Goal: Navigation & Orientation: Find specific page/section

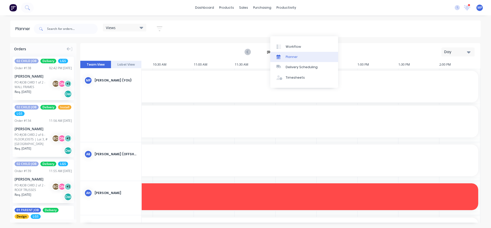
click at [293, 58] on div "Planner" at bounding box center [292, 57] width 12 height 5
click at [159, 29] on icon "button" at bounding box center [159, 28] width 4 height 1
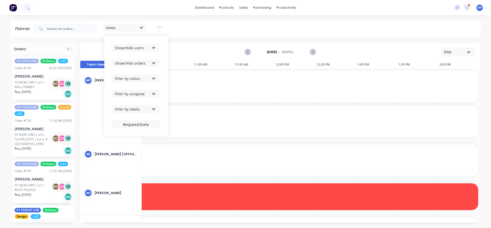
click at [155, 49] on icon "button" at bounding box center [154, 48] width 4 height 6
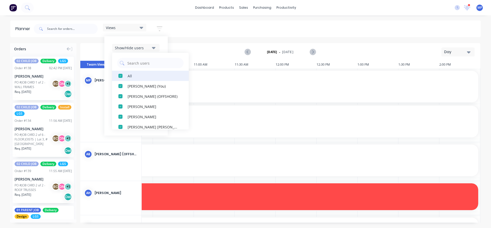
click at [130, 78] on div "All" at bounding box center [153, 75] width 51 height 5
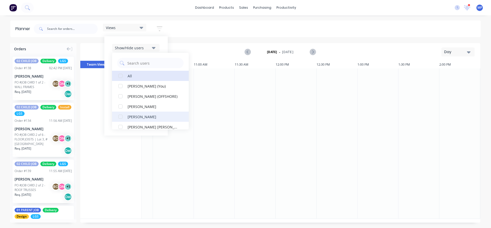
click at [122, 116] on div "button" at bounding box center [120, 117] width 10 height 10
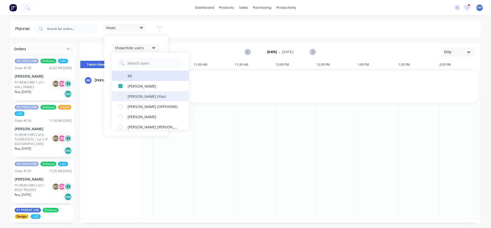
click at [120, 97] on div "button" at bounding box center [120, 96] width 10 height 10
drag, startPoint x: 121, startPoint y: 107, endPoint x: 123, endPoint y: 107, distance: 2.6
click at [121, 107] on div "button" at bounding box center [120, 106] width 10 height 10
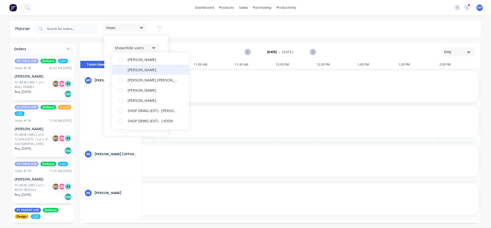
scroll to position [205, 0]
click at [121, 77] on div "button" at bounding box center [120, 76] width 10 height 10
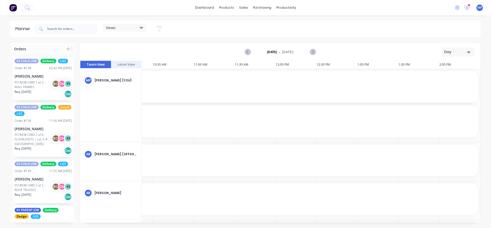
click at [289, 32] on div "Views Save new view None (Default) edit DESIGN TEAM (INTERNAL) edit ENGINEERING…" at bounding box center [257, 28] width 448 height 15
click at [469, 50] on icon "button" at bounding box center [469, 52] width 4 height 6
click at [440, 76] on div "Week" at bounding box center [448, 76] width 51 height 10
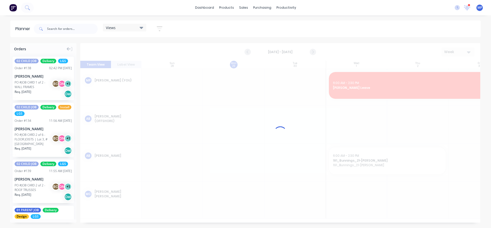
scroll to position [0, 0]
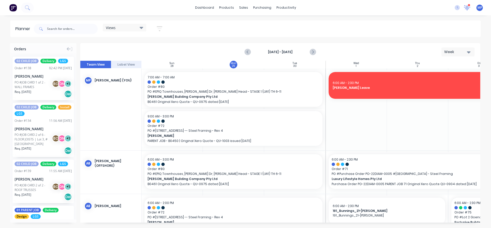
drag, startPoint x: 468, startPoint y: 11, endPoint x: 468, endPoint y: 8, distance: 3.1
click at [468, 9] on div at bounding box center [467, 8] width 6 height 8
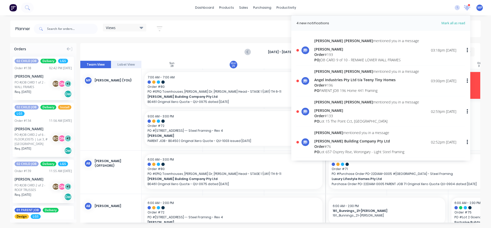
click at [466, 9] on icon at bounding box center [466, 8] width 7 height 6
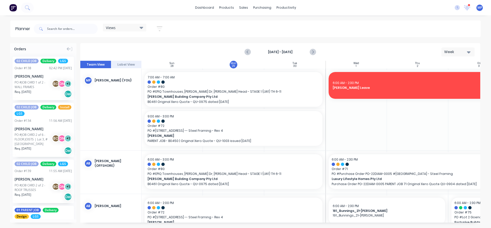
click at [378, 27] on div "Views Save new view None (Default) edit DESIGN TEAM (INTERNAL) edit ENGINEERING…" at bounding box center [257, 28] width 448 height 15
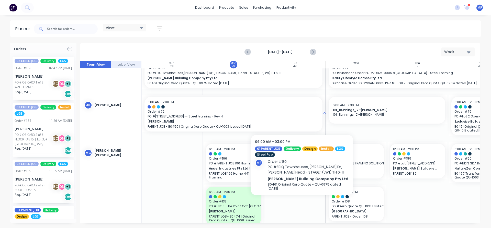
scroll to position [102, 0]
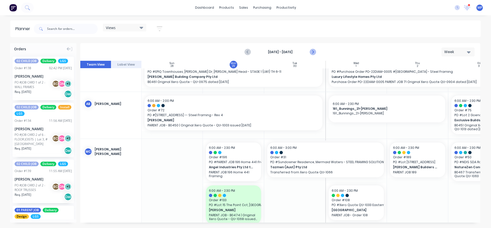
click at [313, 53] on icon "Next page" at bounding box center [312, 52] width 6 height 6
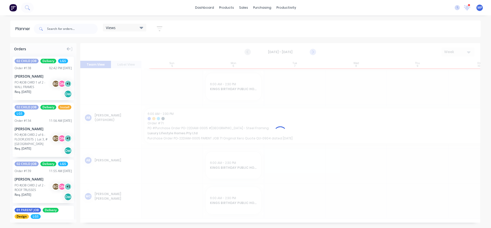
scroll to position [28, 0]
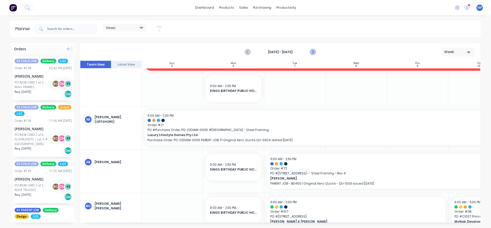
click at [314, 52] on icon "Next page" at bounding box center [312, 52] width 6 height 6
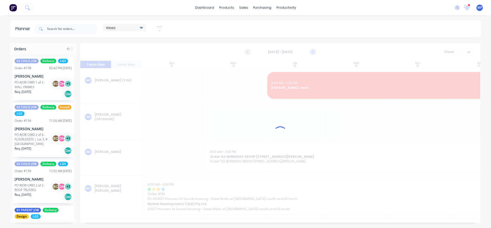
scroll to position [0, 0]
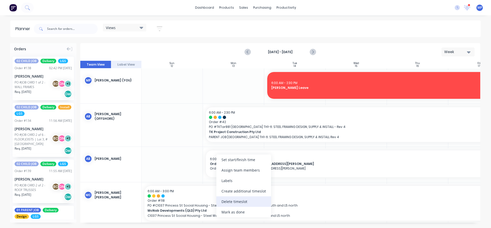
click at [237, 201] on div "Delete timeslot" at bounding box center [243, 202] width 55 height 10
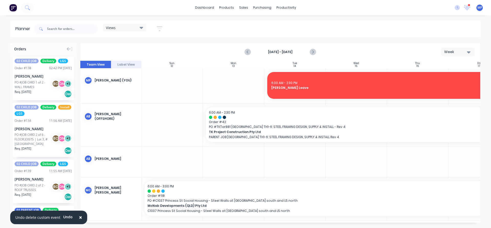
click at [80, 220] on span "×" at bounding box center [80, 217] width 3 height 7
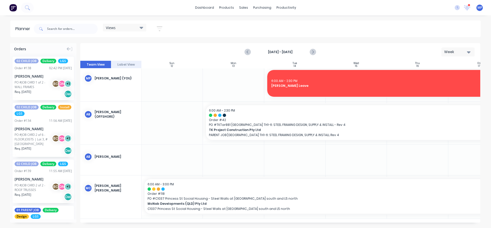
scroll to position [4, 0]
click at [248, 52] on icon "Previous page" at bounding box center [248, 52] width 6 height 6
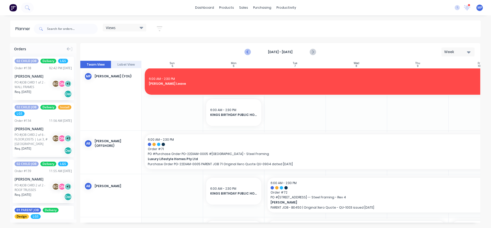
click at [247, 51] on icon "Previous page" at bounding box center [248, 52] width 6 height 6
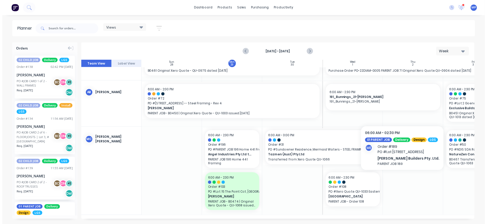
scroll to position [114, 0]
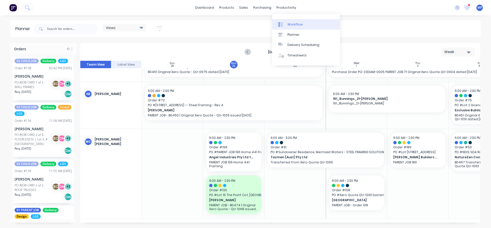
click at [292, 23] on div "Workflow" at bounding box center [294, 24] width 15 height 5
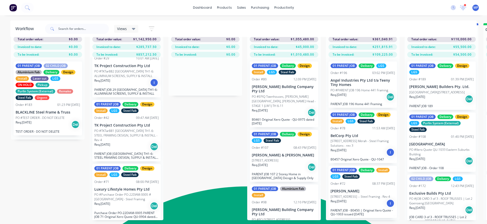
scroll to position [26, 0]
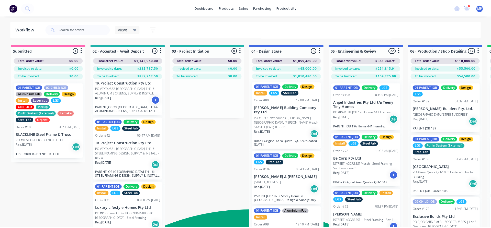
scroll to position [0, 0]
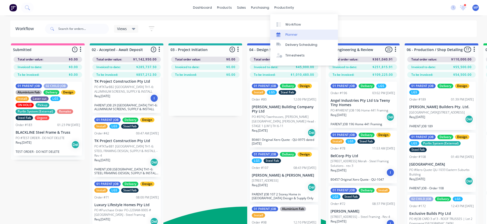
click at [294, 35] on div "Planner" at bounding box center [292, 34] width 12 height 5
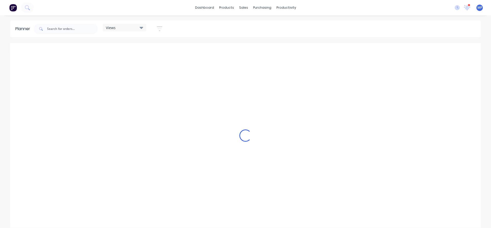
scroll to position [0, 359]
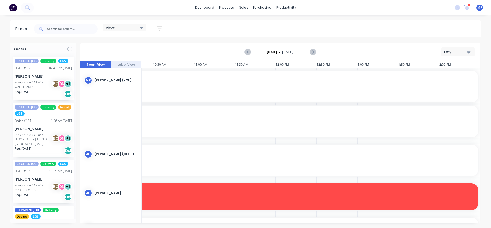
click at [470, 51] on icon "button" at bounding box center [469, 52] width 4 height 2
click at [444, 77] on div "Week" at bounding box center [448, 76] width 51 height 10
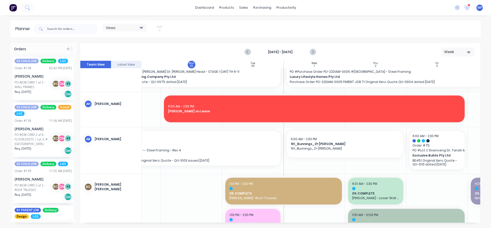
scroll to position [102, 93]
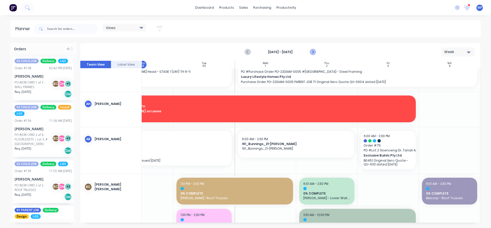
click at [313, 52] on icon "Next page" at bounding box center [312, 52] width 6 height 6
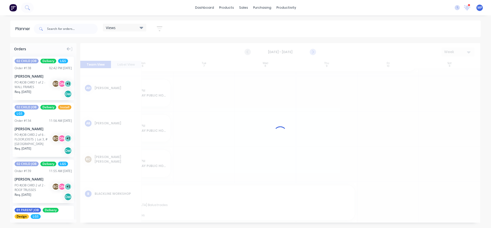
scroll to position [86, 93]
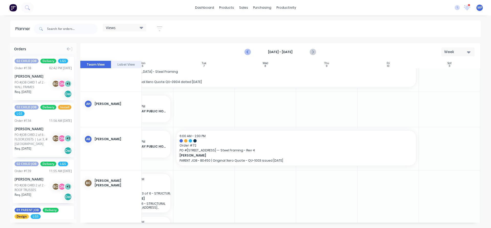
click at [247, 51] on icon "Previous page" at bounding box center [248, 52] width 6 height 6
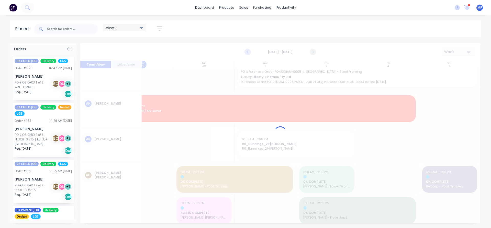
scroll to position [102, 93]
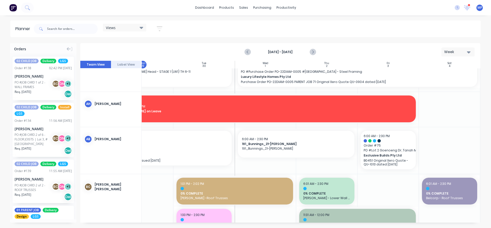
click at [228, 36] on div "Views Save new view None (Default) edit DESIGN TEAM (INTERNAL) edit ENGINEERING…" at bounding box center [257, 28] width 448 height 15
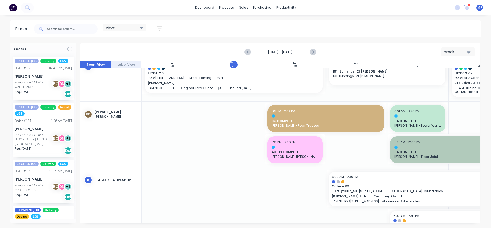
scroll to position [51, 0]
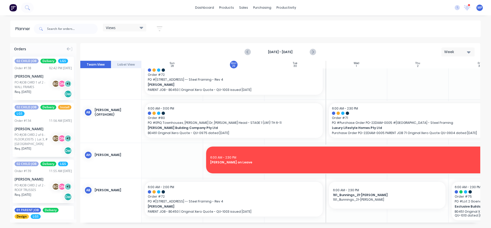
click at [160, 27] on icon "button" at bounding box center [160, 28] width 6 height 5
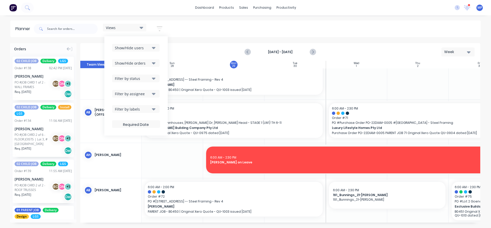
click at [154, 47] on icon "button" at bounding box center [154, 48] width 4 height 6
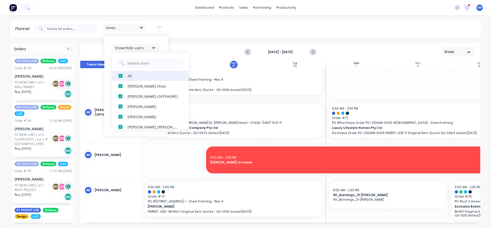
click at [132, 75] on div "All" at bounding box center [153, 75] width 51 height 5
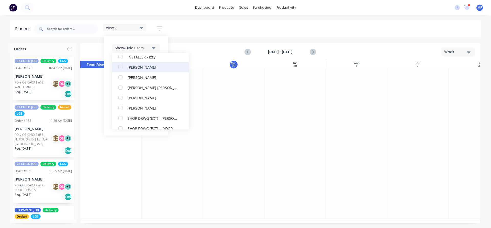
scroll to position [205, 0]
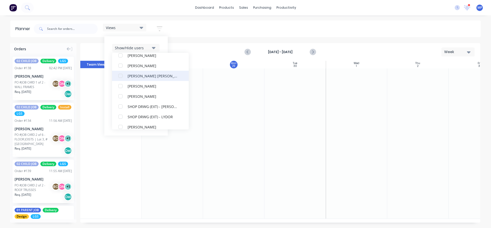
click at [136, 75] on div "[PERSON_NAME] [PERSON_NAME]" at bounding box center [153, 75] width 51 height 5
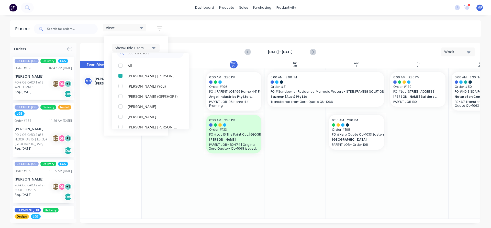
click at [355, 175] on div at bounding box center [356, 144] width 61 height 150
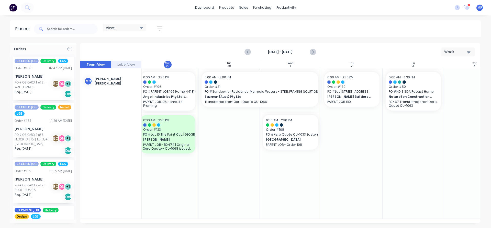
scroll to position [0, 91]
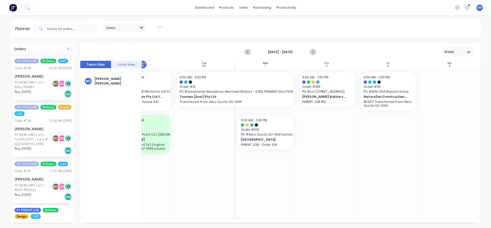
click at [373, 29] on div "Views Save new view None (Default) edit DESIGN TEAM (INTERNAL) edit ENGINEERING…" at bounding box center [257, 28] width 448 height 15
click at [314, 54] on icon "Next page" at bounding box center [312, 52] width 6 height 6
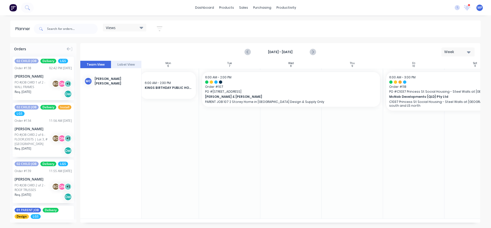
scroll to position [0, 60]
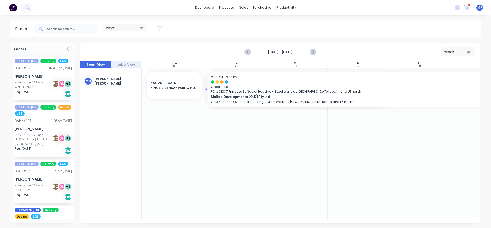
drag, startPoint x: 409, startPoint y: 96, endPoint x: 237, endPoint y: 147, distance: 180.0
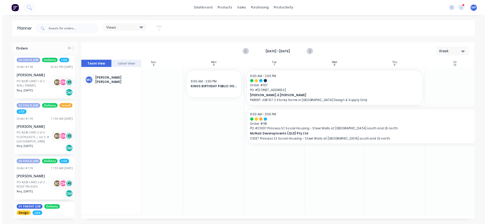
scroll to position [0, 0]
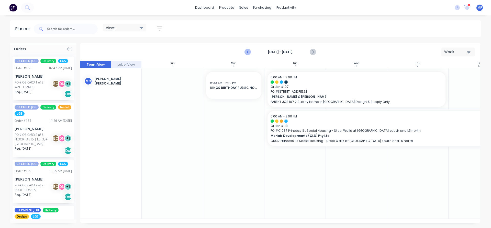
click at [248, 52] on icon "Previous page" at bounding box center [248, 52] width 6 height 6
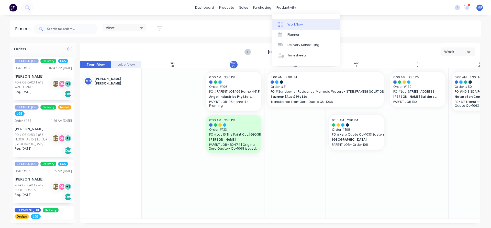
click at [296, 25] on div "Workflow" at bounding box center [294, 24] width 15 height 5
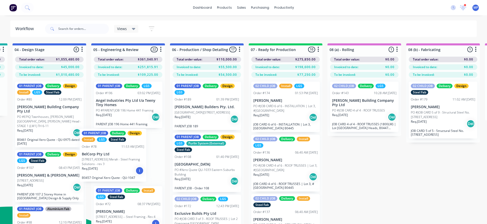
scroll to position [0, 229]
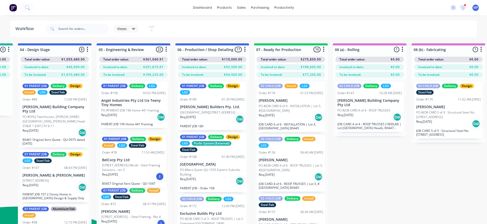
drag, startPoint x: 88, startPoint y: 166, endPoint x: 119, endPoint y: 170, distance: 30.9
click at [119, 170] on div "01 PARENT JOB Delivery LGS Order #196 03:02 PM [DATE] Angel Industries Pty Ltd …" at bounding box center [134, 159] width 74 height 163
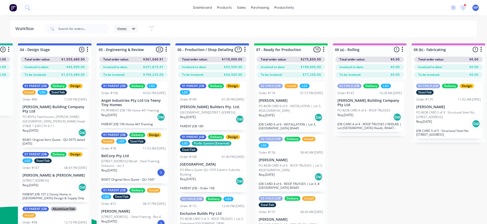
scroll to position [0, 229]
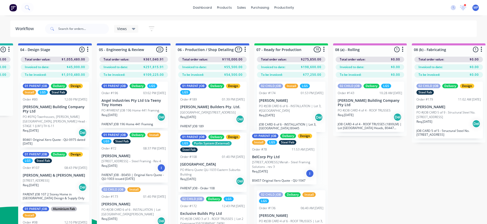
drag, startPoint x: 110, startPoint y: 160, endPoint x: 263, endPoint y: 161, distance: 152.4
click at [263, 161] on div "Submitted 1 Summaries Total order value Invoiced to date To be invoiced Total o…" at bounding box center [453, 141] width 1372 height 197
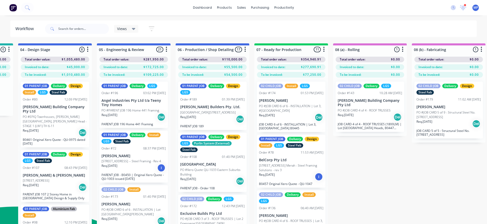
scroll to position [0, 229]
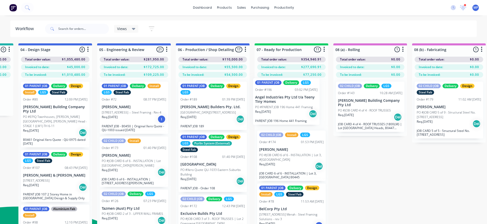
drag, startPoint x: 120, startPoint y: 114, endPoint x: 275, endPoint y: 111, distance: 155.0
click at [275, 111] on div "Submitted 1 Summaries Total order value Invoiced to date To be invoiced Total o…" at bounding box center [453, 141] width 1372 height 197
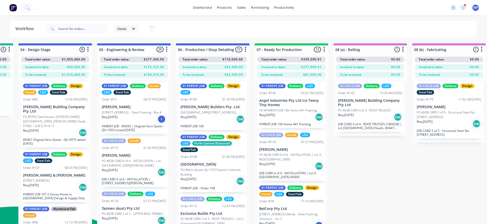
drag, startPoint x: 402, startPoint y: 177, endPoint x: 397, endPoint y: 179, distance: 5.7
click at [402, 177] on div "Submitted 1 Summaries Total order value Invoiced to date To be invoiced Total o…" at bounding box center [453, 141] width 1372 height 197
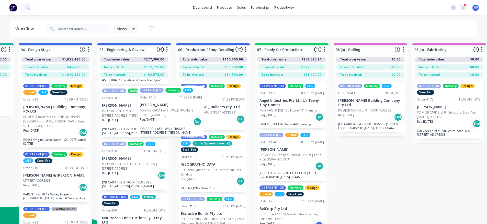
scroll to position [756, 0]
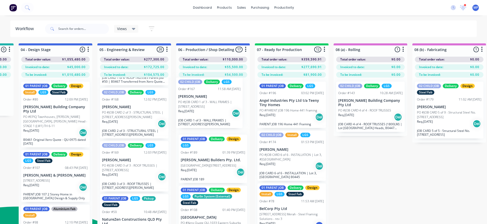
drag, startPoint x: 118, startPoint y: 127, endPoint x: 196, endPoint y: 104, distance: 81.2
click at [196, 104] on div "Submitted 1 Summaries Total order value Invoiced to date To be invoiced Total o…" at bounding box center [454, 141] width 1372 height 197
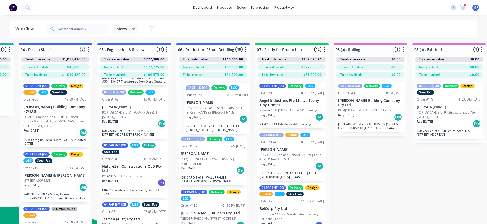
drag, startPoint x: 124, startPoint y: 139, endPoint x: 210, endPoint y: 109, distance: 90.7
click at [210, 109] on div "Submitted 1 Summaries Total order value Invoiced to date To be invoiced Total o…" at bounding box center [454, 141] width 1372 height 197
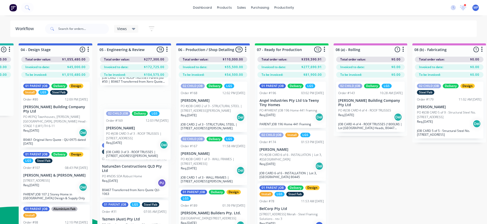
scroll to position [0, 228]
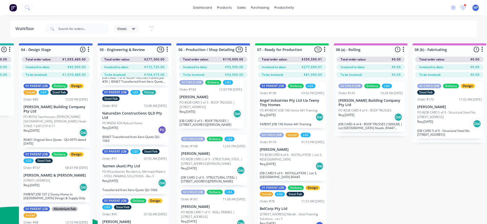
drag, startPoint x: 113, startPoint y: 138, endPoint x: 192, endPoint y: 104, distance: 86.2
click at [192, 104] on div "Submitted 1 Summaries Total order value Invoiced to date To be invoiced Total o…" at bounding box center [454, 141] width 1372 height 197
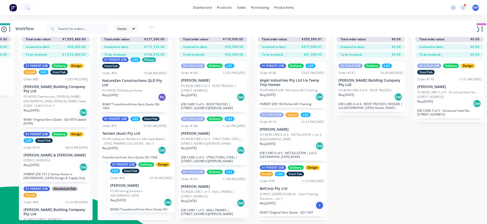
scroll to position [20, 228]
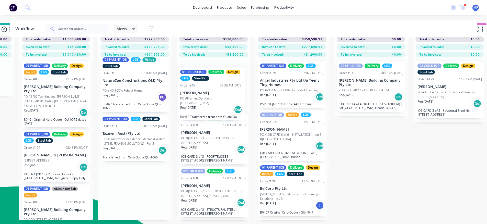
drag, startPoint x: 119, startPoint y: 199, endPoint x: 198, endPoint y: 97, distance: 128.1
click at [198, 97] on div "Submitted 1 Summaries Total order value Invoiced to date To be invoiced Total o…" at bounding box center [454, 121] width 1372 height 197
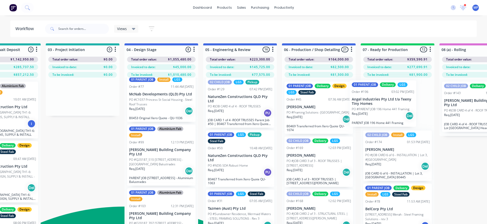
scroll to position [0, 126]
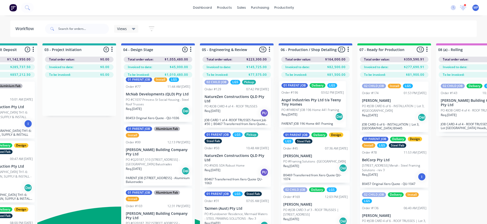
drag, startPoint x: 387, startPoint y: 104, endPoint x: 295, endPoint y: 104, distance: 91.8
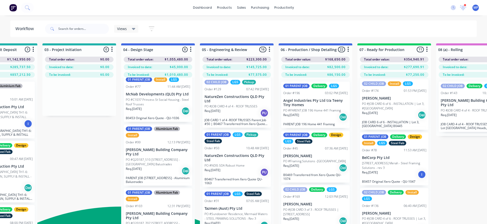
scroll to position [0, 0]
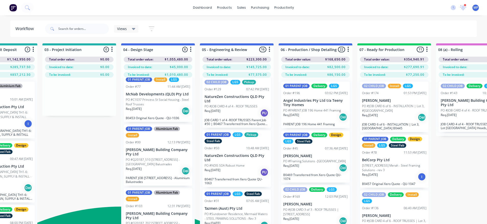
drag, startPoint x: 92, startPoint y: 135, endPoint x: 99, endPoint y: 124, distance: 12.9
click at [211, 26] on div "Views Save new view None (Default) edit 01 - Master View - All Jobs edit 02 - M…" at bounding box center [260, 28] width 433 height 15
click at [164, 10] on div "dashboard products sales purchasing productivity dashboard products Product Cat…" at bounding box center [243, 7] width 487 height 15
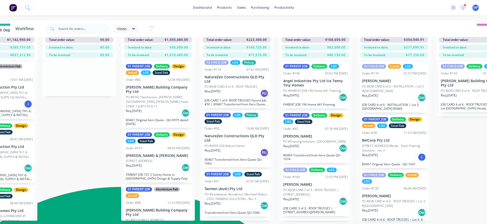
scroll to position [20, 126]
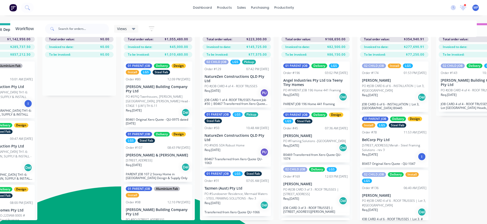
click at [325, 23] on div "Views Save new view None (Default) edit 01 - Master View - All Jobs edit 02 - M…" at bounding box center [260, 28] width 433 height 15
click at [338, 7] on div "dashboard products sales purchasing productivity dashboard products Product Cat…" at bounding box center [243, 7] width 487 height 15
click at [464, 7] on icon at bounding box center [463, 7] width 5 height 4
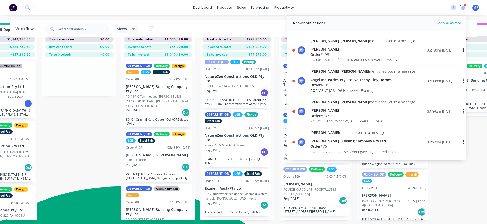
click at [464, 7] on icon at bounding box center [463, 7] width 5 height 4
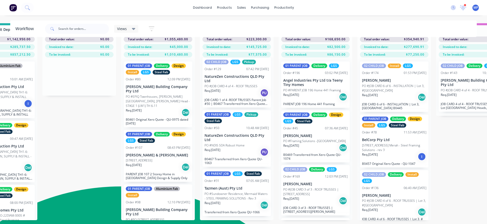
click at [326, 10] on div "dashboard products sales purchasing productivity dashboard products Product Cat…" at bounding box center [243, 7] width 487 height 15
click at [169, 5] on div "dashboard products sales purchasing productivity dashboard products Product Cat…" at bounding box center [243, 7] width 487 height 15
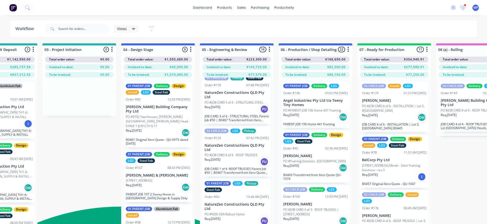
scroll to position [179, 0]
